Goal: Use online tool/utility: Utilize a website feature to perform a specific function

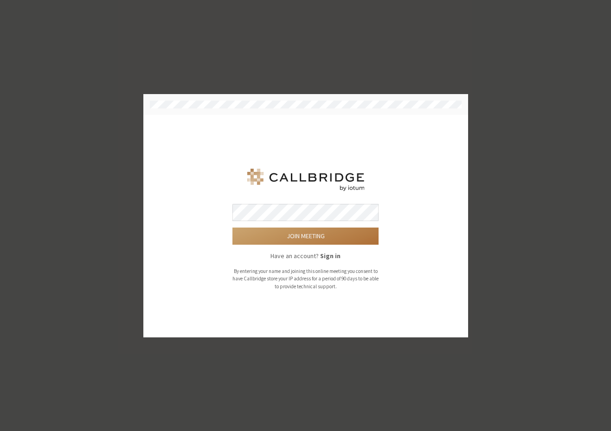
click at [289, 235] on button "Join meeting" at bounding box center [305, 236] width 146 height 17
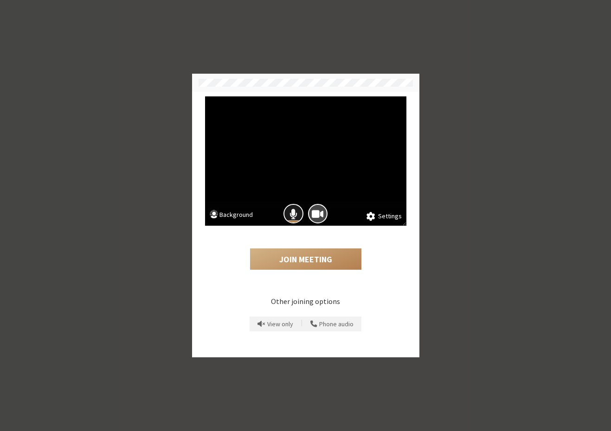
click at [292, 211] on span "Mic is on" at bounding box center [293, 214] width 8 height 13
click at [316, 213] on span "Camera is on" at bounding box center [318, 214] width 12 height 13
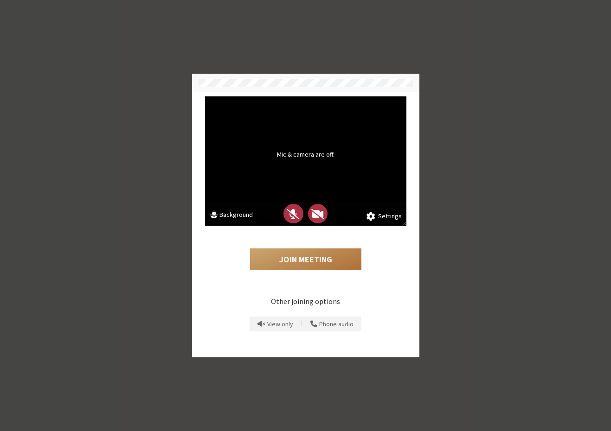
click at [303, 256] on button "Join Meeting" at bounding box center [305, 259] width 111 height 21
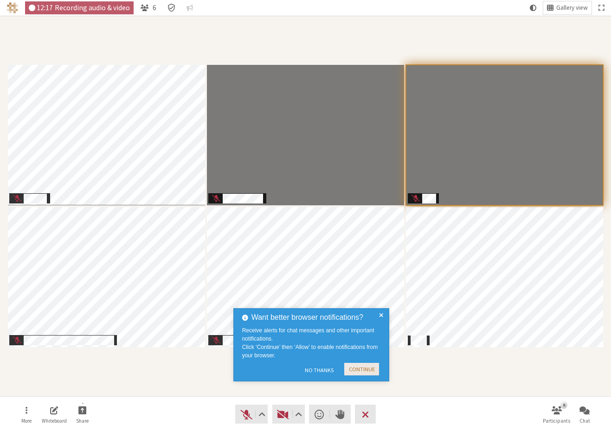
click at [363, 367] on button "Continue" at bounding box center [361, 369] width 35 height 13
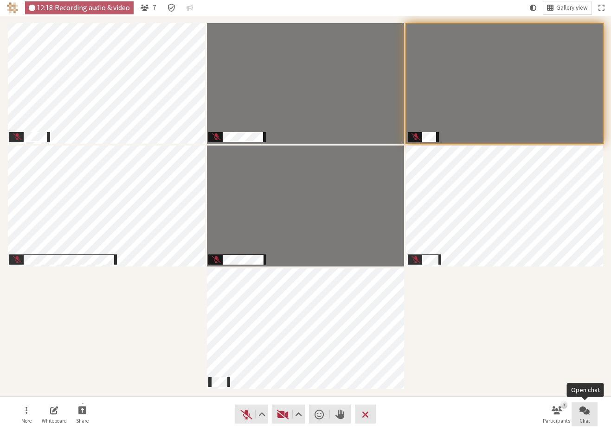
click at [587, 415] on span "Open chat" at bounding box center [584, 410] width 10 height 11
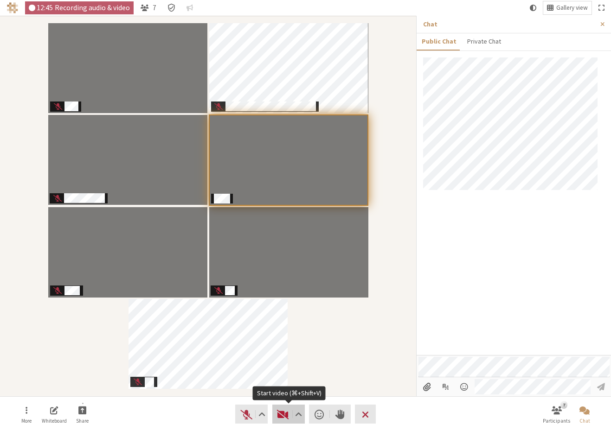
click at [281, 416] on span "Start video (⌘+Shift+V)" at bounding box center [282, 414] width 13 height 13
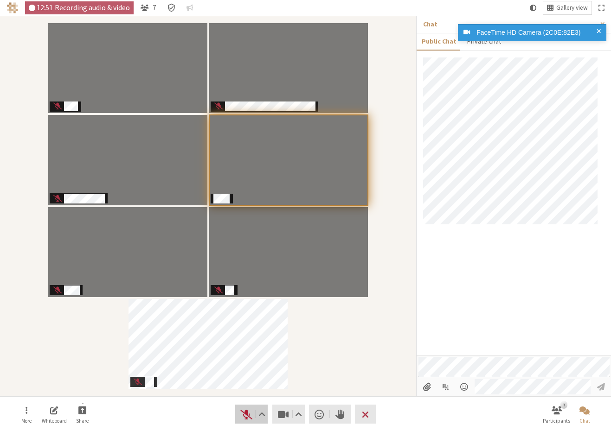
click at [240, 416] on span "Unmute (⌘+Shift+A)" at bounding box center [246, 414] width 13 height 13
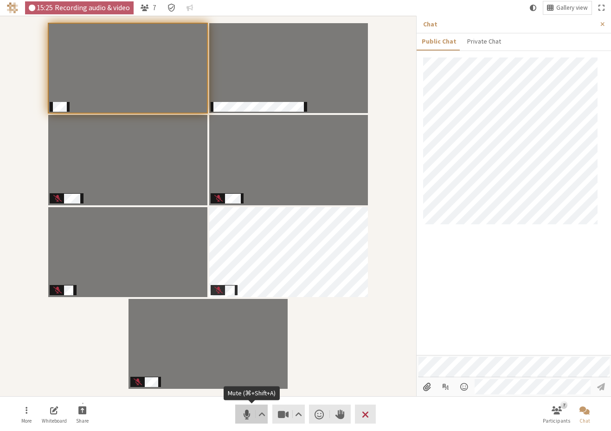
click at [245, 418] on span "Mute (⌘+Shift+A)" at bounding box center [246, 414] width 13 height 13
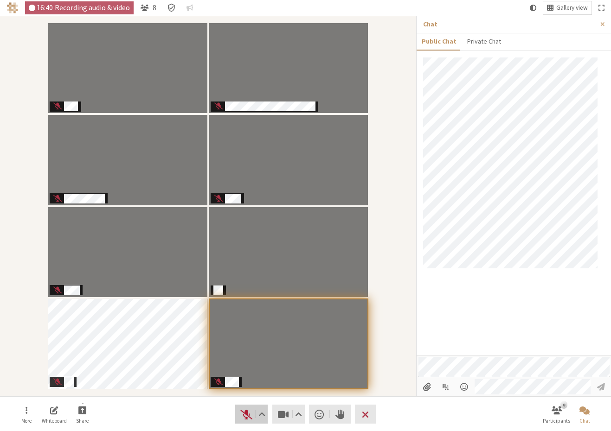
click at [243, 414] on span "Unmute (⌘+Shift+A)" at bounding box center [246, 414] width 13 height 13
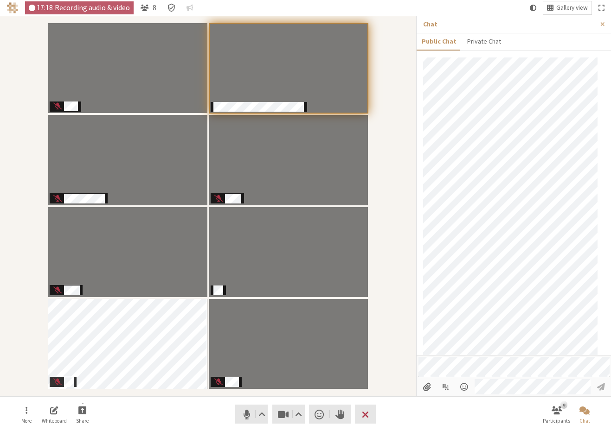
scroll to position [55, 0]
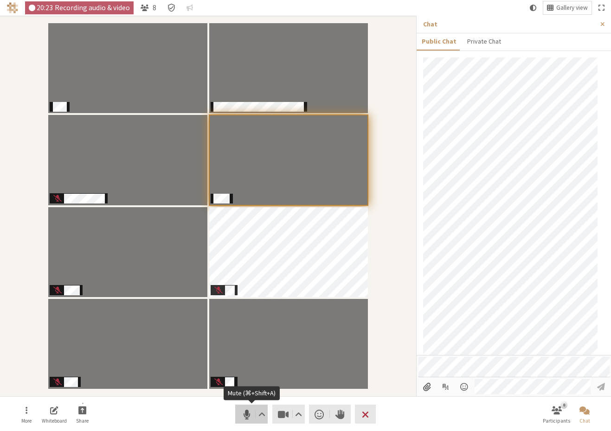
click at [244, 420] on span "Mute (⌘+Shift+A)" at bounding box center [246, 414] width 13 height 13
click at [248, 420] on span "Unmute (⌘+Shift+A)" at bounding box center [246, 414] width 13 height 13
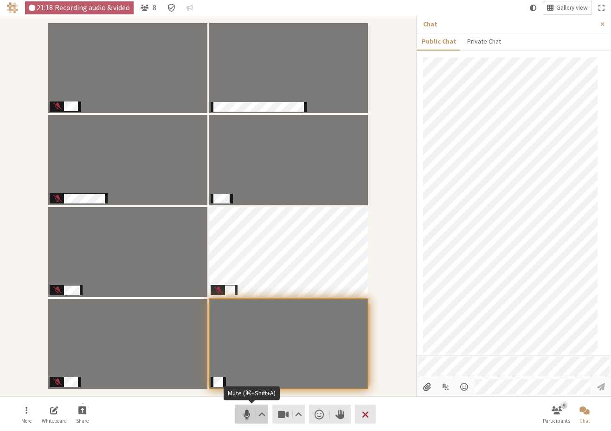
click at [241, 416] on span "Mute (⌘+Shift+A)" at bounding box center [246, 414] width 13 height 13
click at [244, 411] on span "Unmute (⌘+Shift+A)" at bounding box center [246, 414] width 13 height 13
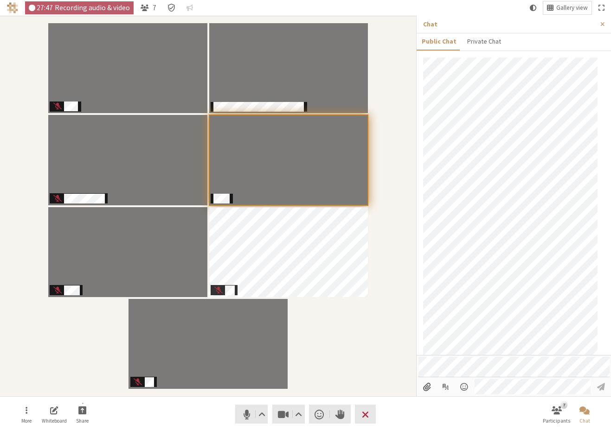
scroll to position [143, 0]
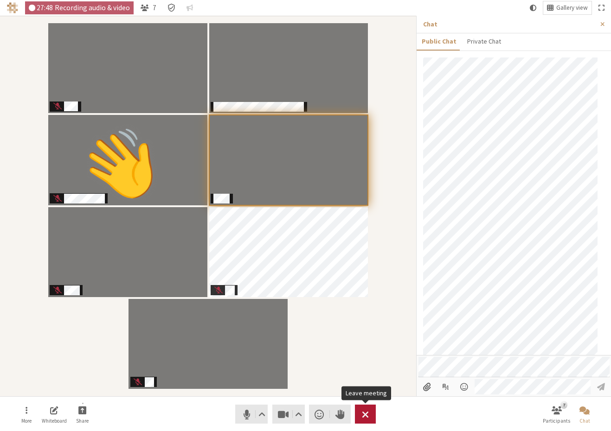
click at [366, 414] on span "Leave meeting" at bounding box center [365, 414] width 7 height 13
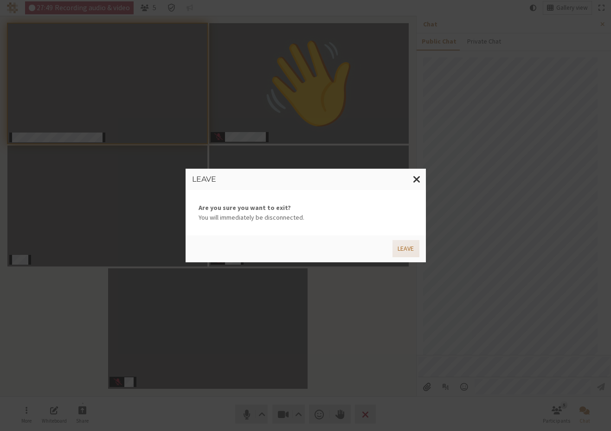
click at [398, 250] on button "Leave" at bounding box center [405, 248] width 26 height 17
